Goal: Information Seeking & Learning: Learn about a topic

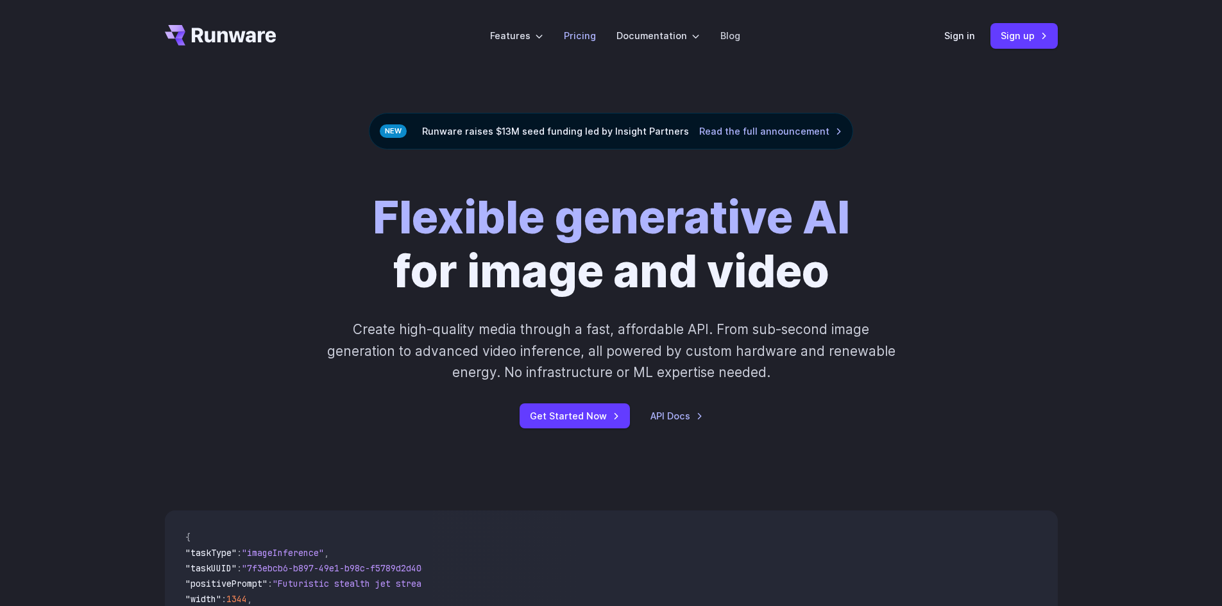
click at [591, 36] on link "Pricing" at bounding box center [580, 35] width 32 height 15
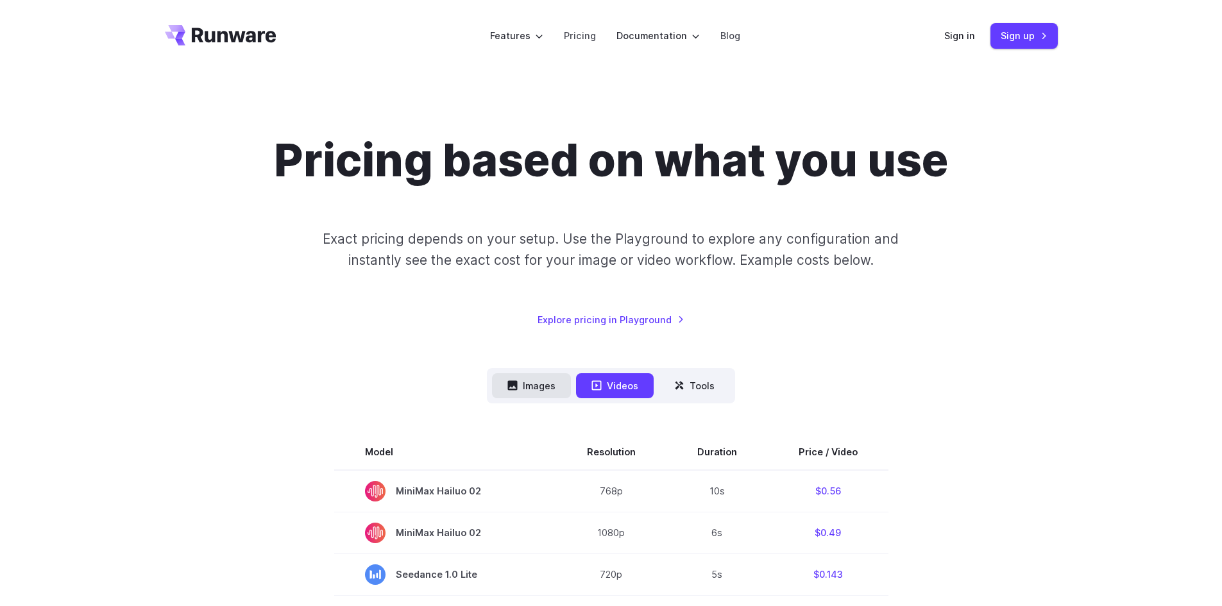
click at [540, 383] on button "Images" at bounding box center [531, 385] width 79 height 25
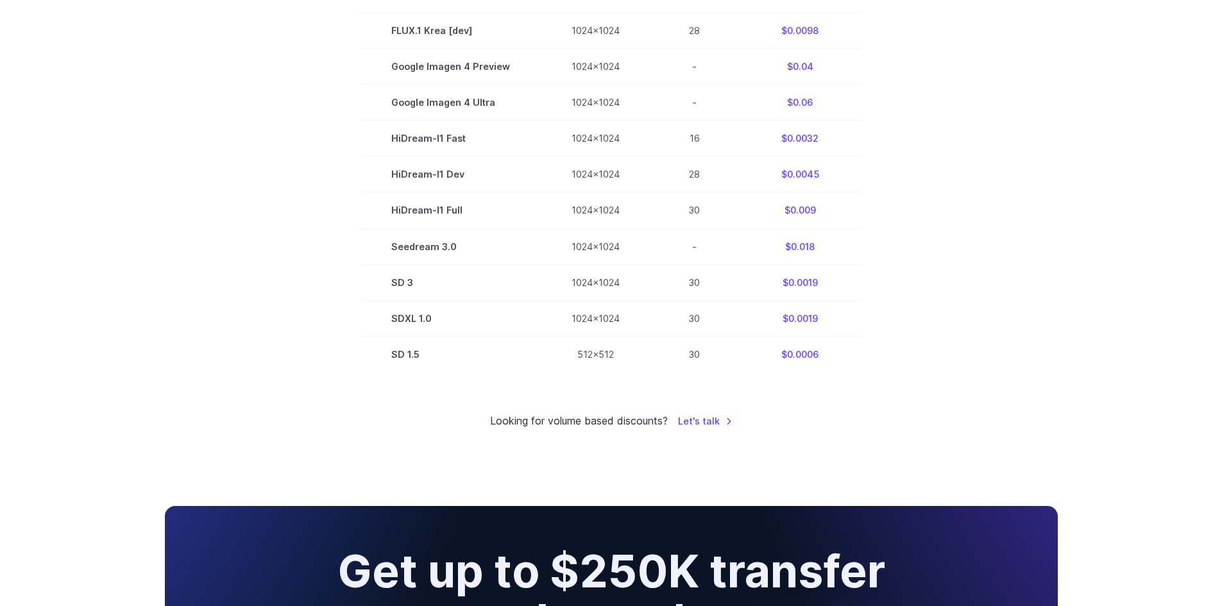
scroll to position [834, 0]
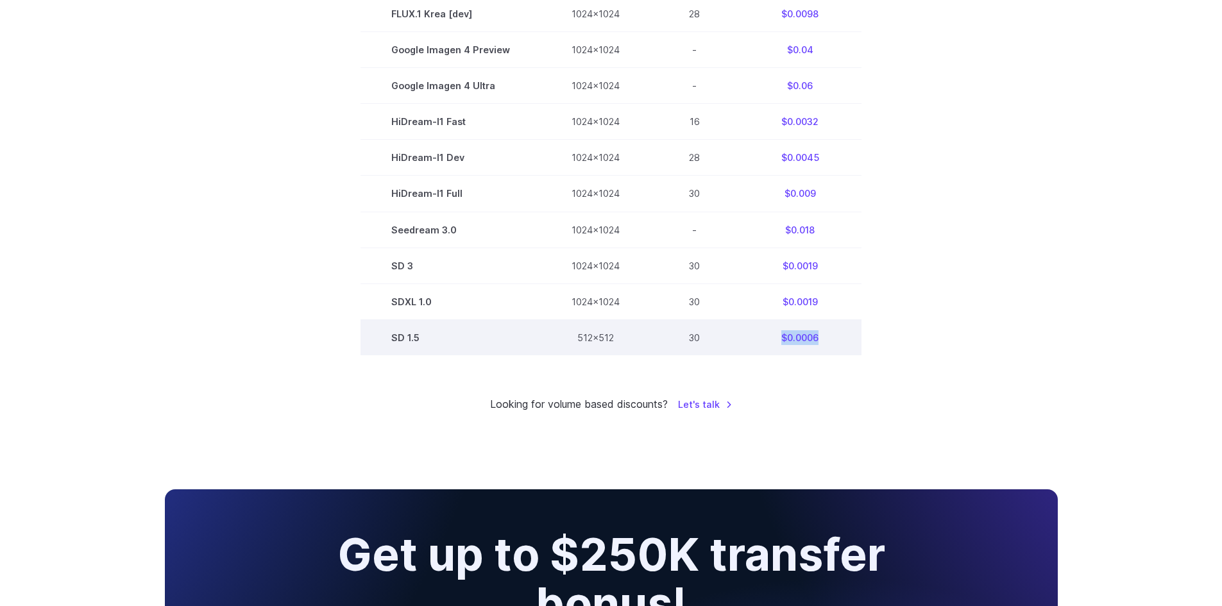
drag, startPoint x: 780, startPoint y: 340, endPoint x: 833, endPoint y: 342, distance: 53.9
click at [833, 342] on td "$0.0006" at bounding box center [800, 338] width 123 height 36
click at [798, 343] on td "$0.0006" at bounding box center [800, 338] width 123 height 36
drag, startPoint x: 787, startPoint y: 338, endPoint x: 832, endPoint y: 339, distance: 44.9
click at [832, 339] on td "$0.0006" at bounding box center [800, 338] width 123 height 36
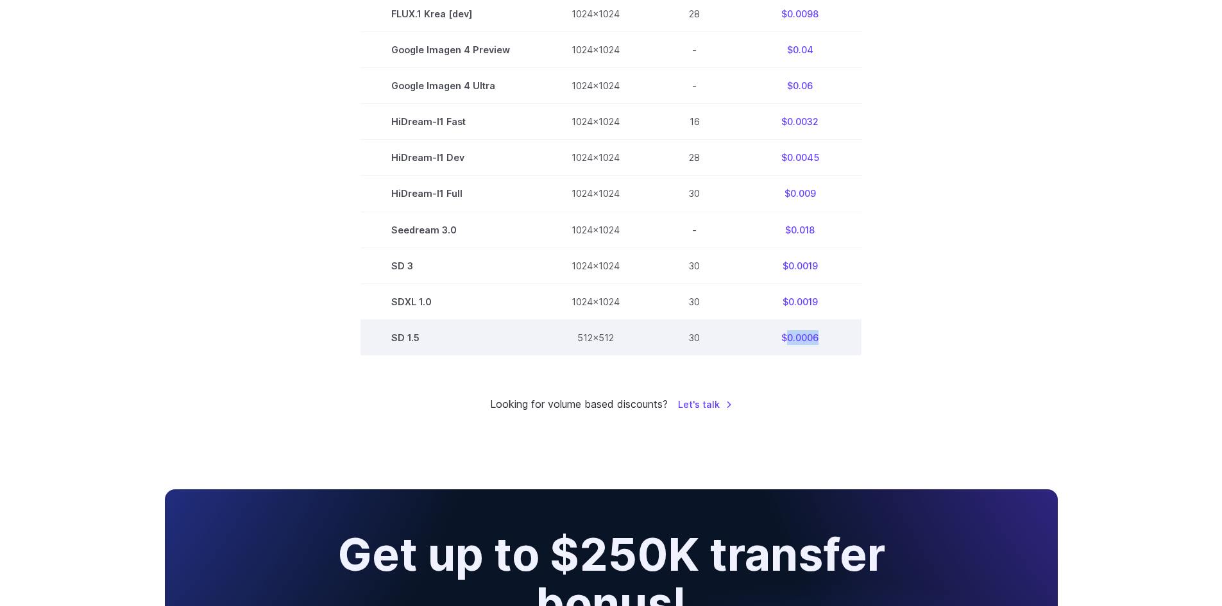
copy td "0.0006"
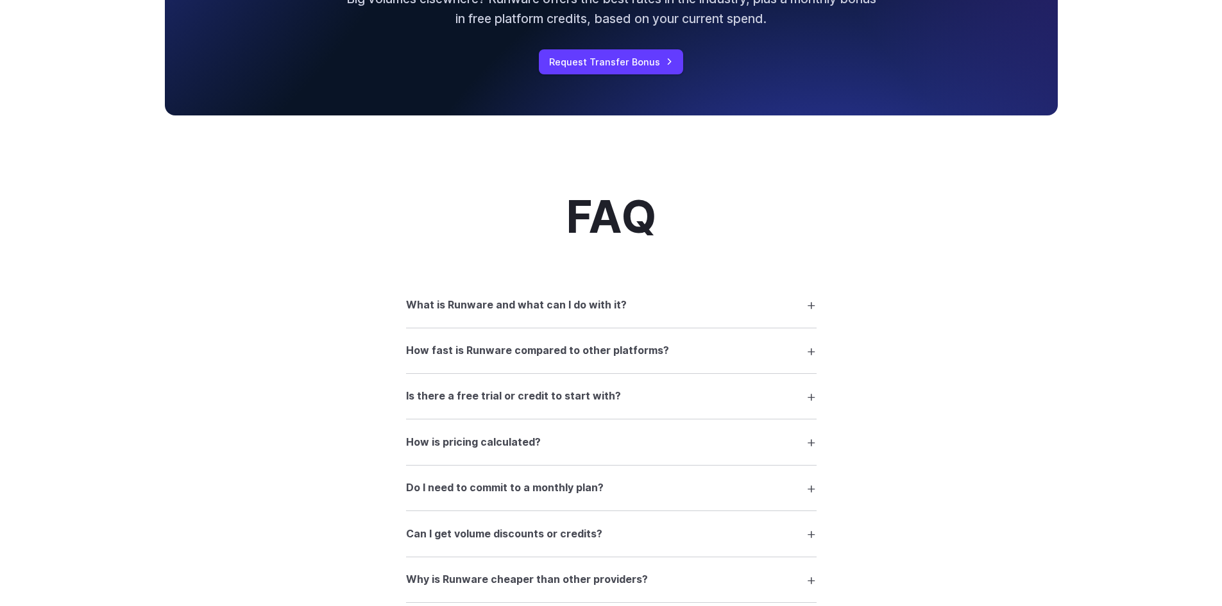
scroll to position [1540, 0]
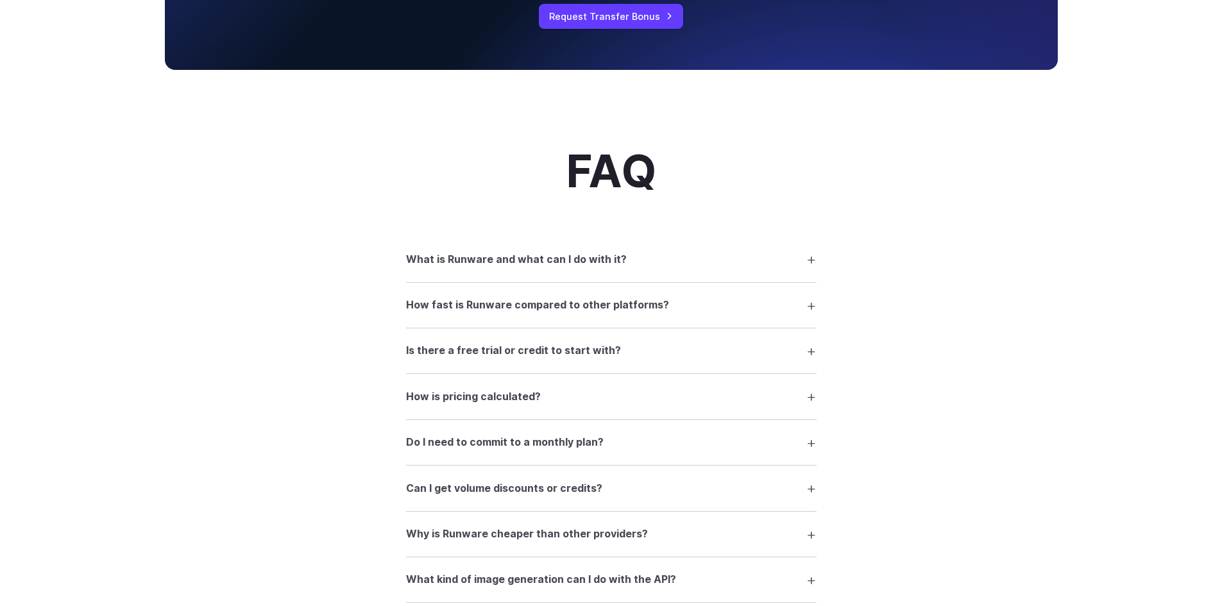
click at [671, 363] on summary "Is there a free trial or credit to start with?" at bounding box center [611, 351] width 411 height 24
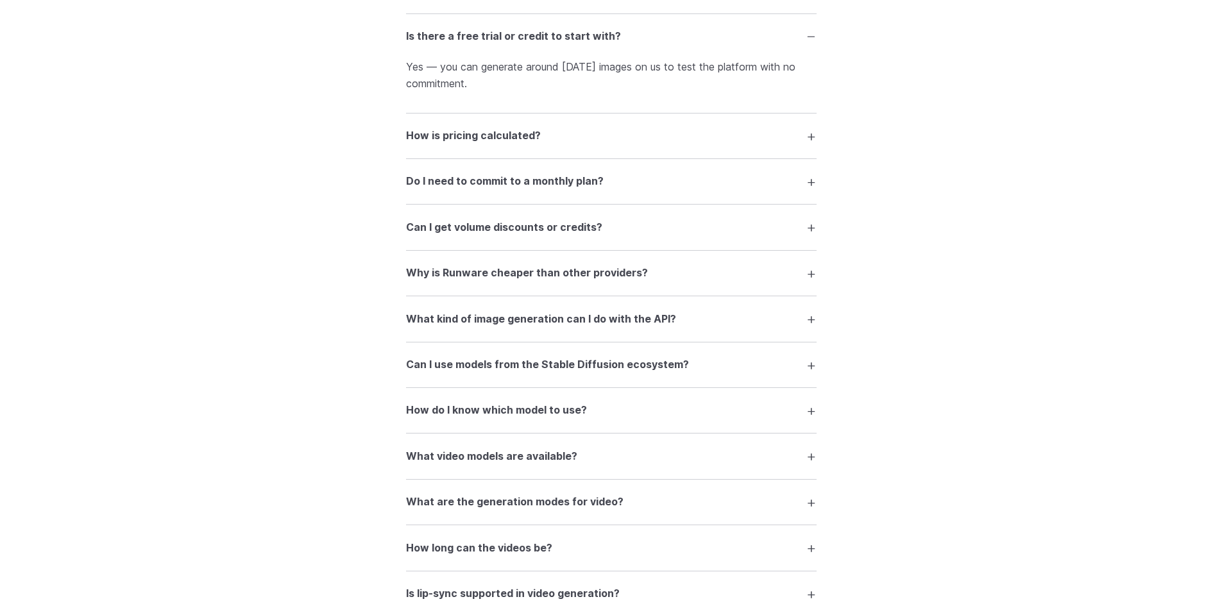
scroll to position [1861, 0]
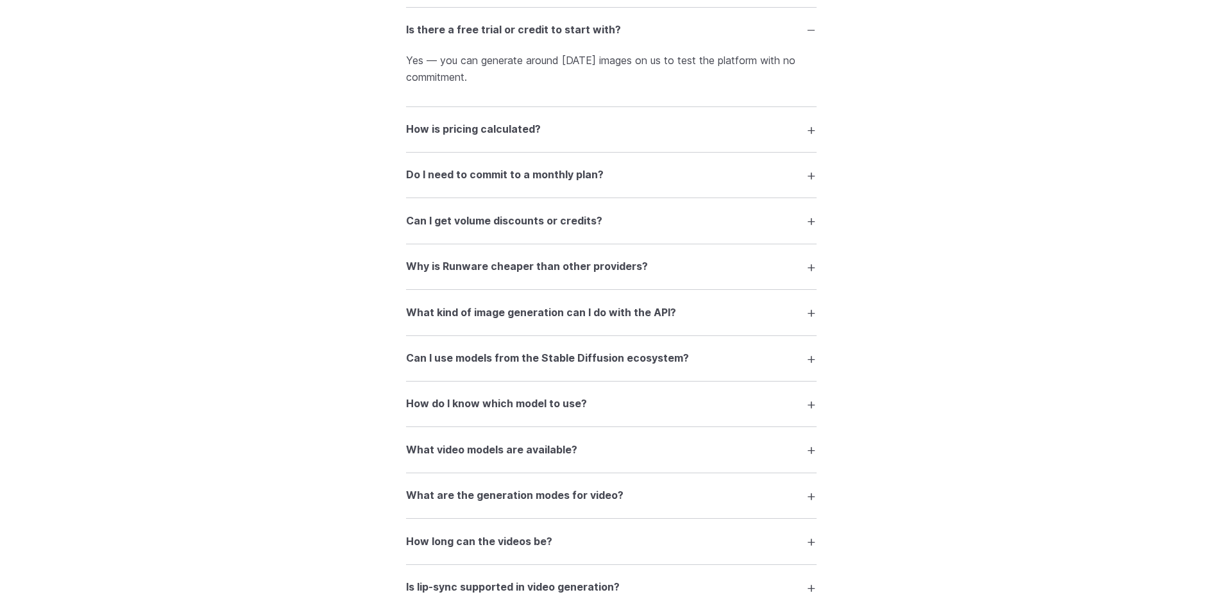
click at [694, 318] on summary "What kind of image generation can I do with the API?" at bounding box center [611, 312] width 411 height 24
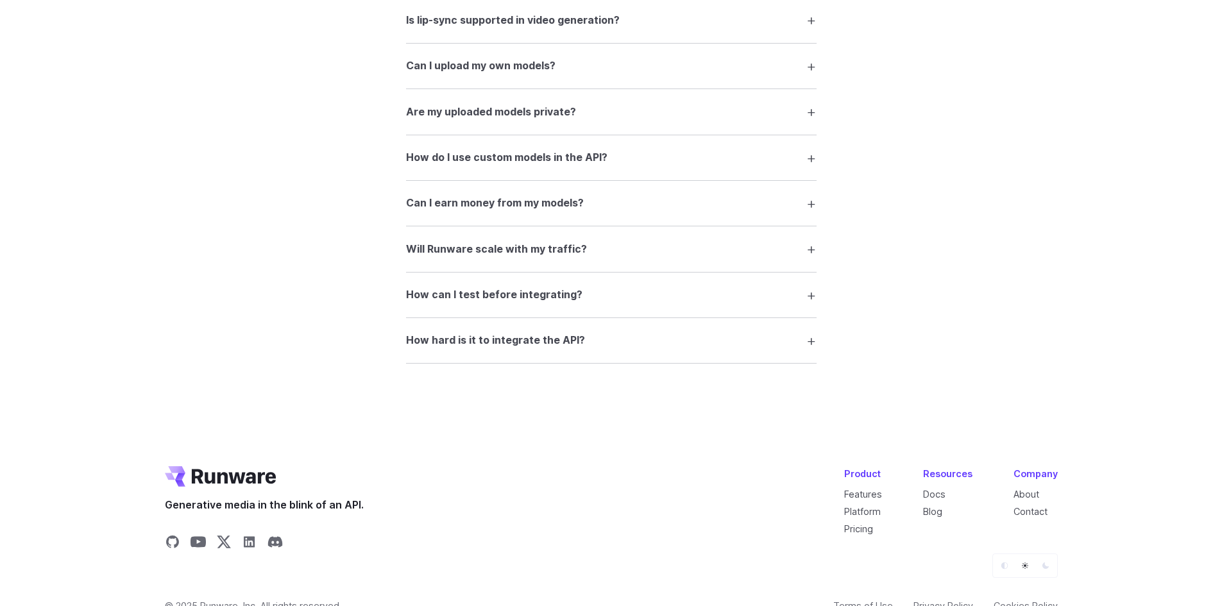
scroll to position [2502, 0]
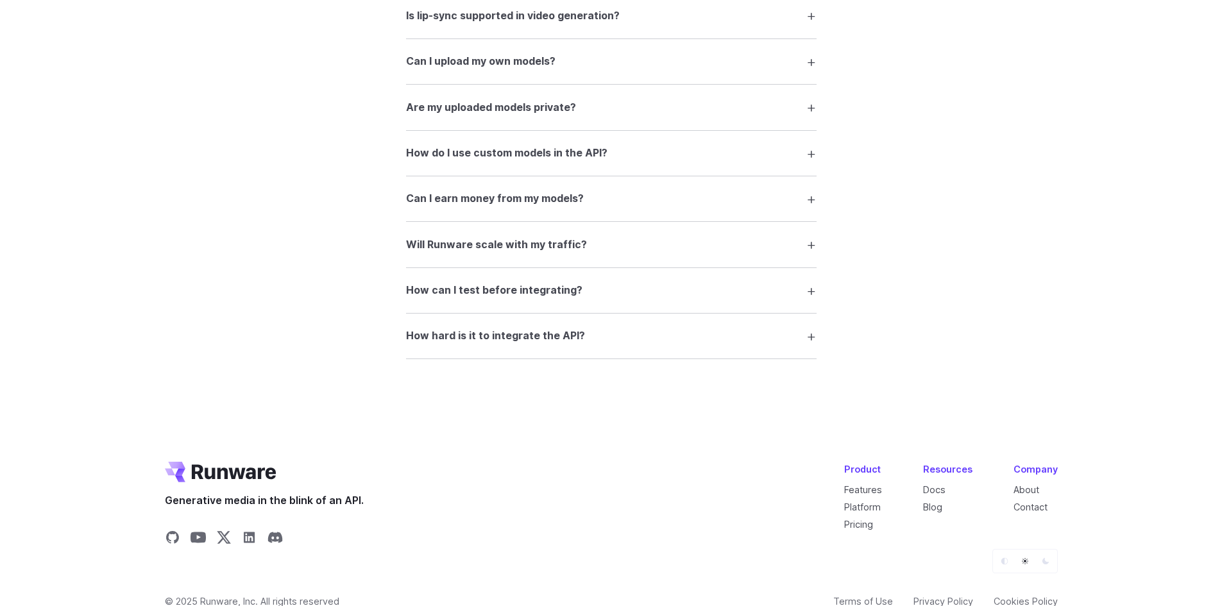
click at [655, 344] on summary "How hard is it to integrate the API?" at bounding box center [611, 336] width 411 height 24
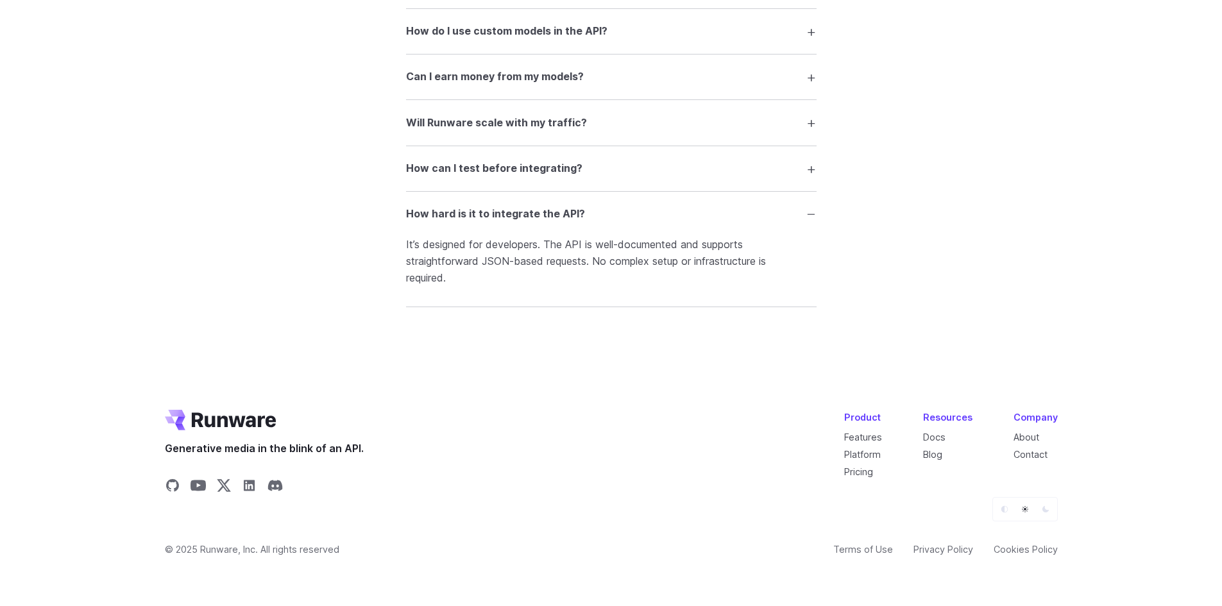
scroll to position [2627, 0]
